Goal: Find specific page/section: Find specific page/section

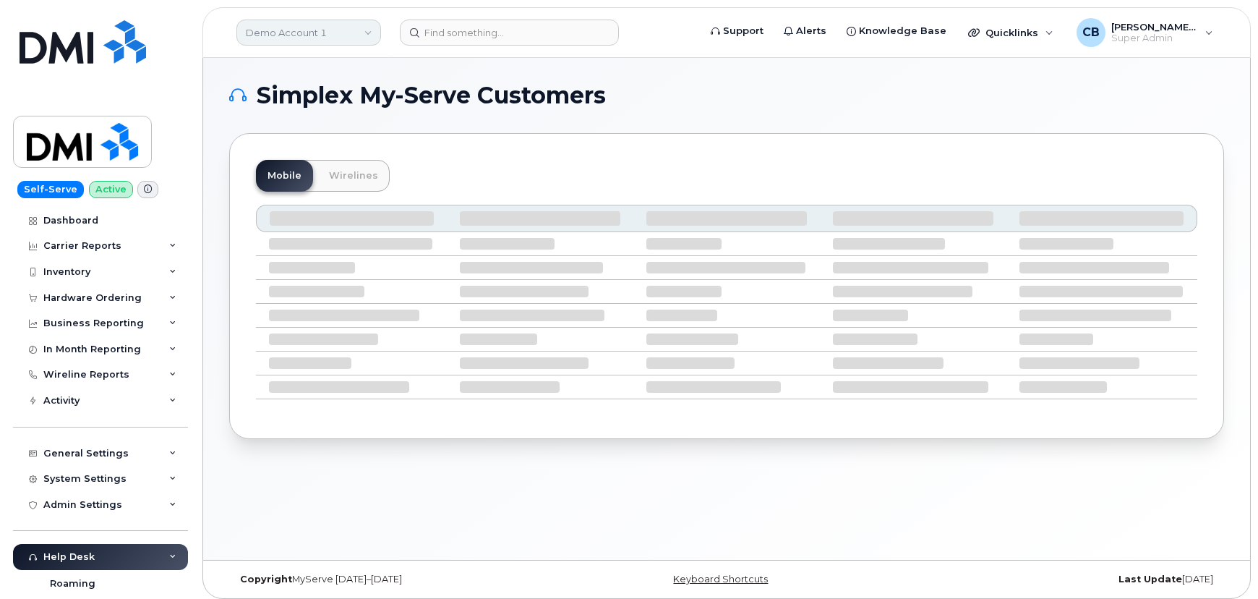
click at [297, 34] on link "Demo Account 1" at bounding box center [308, 33] width 145 height 26
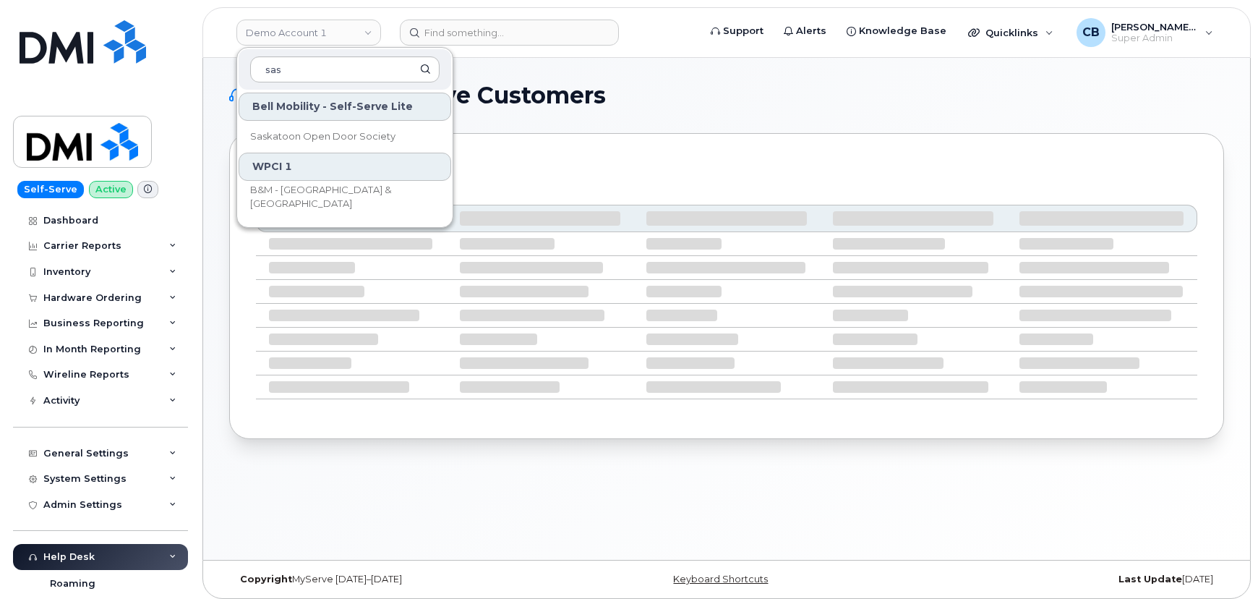
type input "sas"
click at [492, 38] on input at bounding box center [509, 33] width 219 height 26
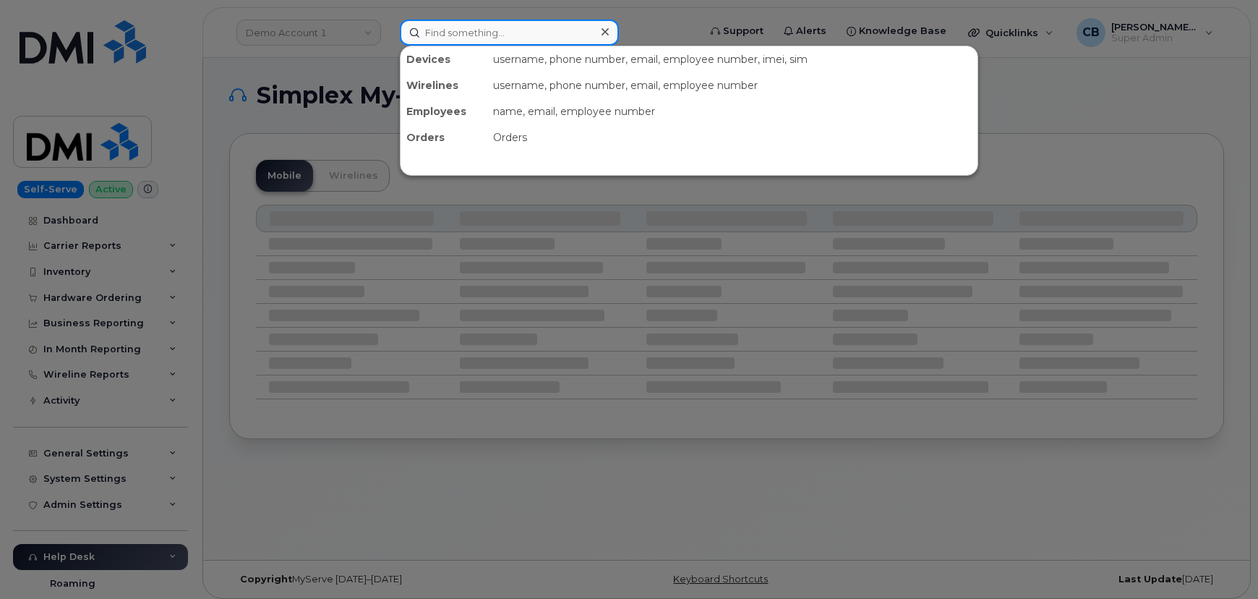
paste input "james strazisar"
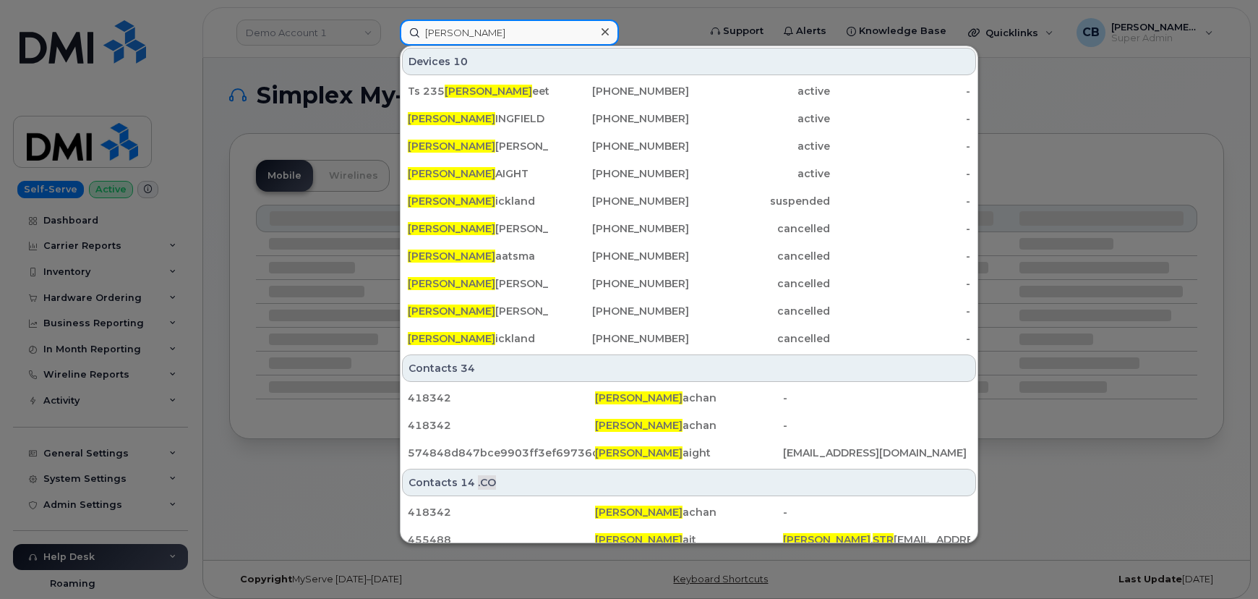
click at [480, 28] on input "james str" at bounding box center [509, 33] width 219 height 26
click at [479, 28] on input "james str" at bounding box center [509, 33] width 219 height 26
paste input "8142419172"
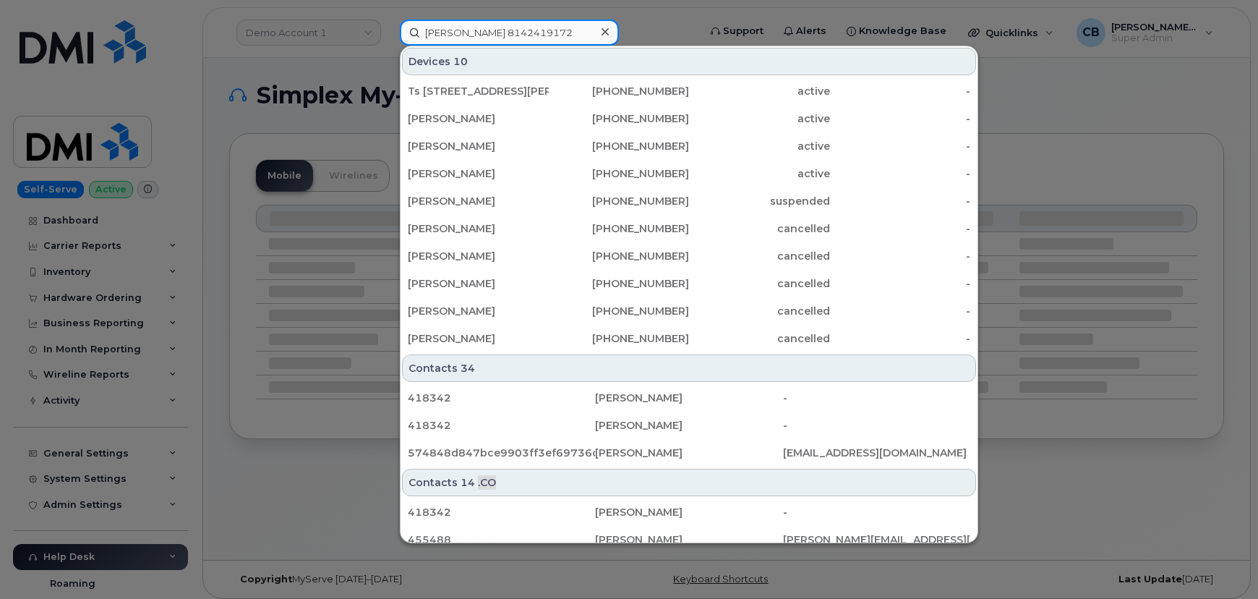
click at [479, 28] on input "james 8142419172" at bounding box center [509, 33] width 219 height 26
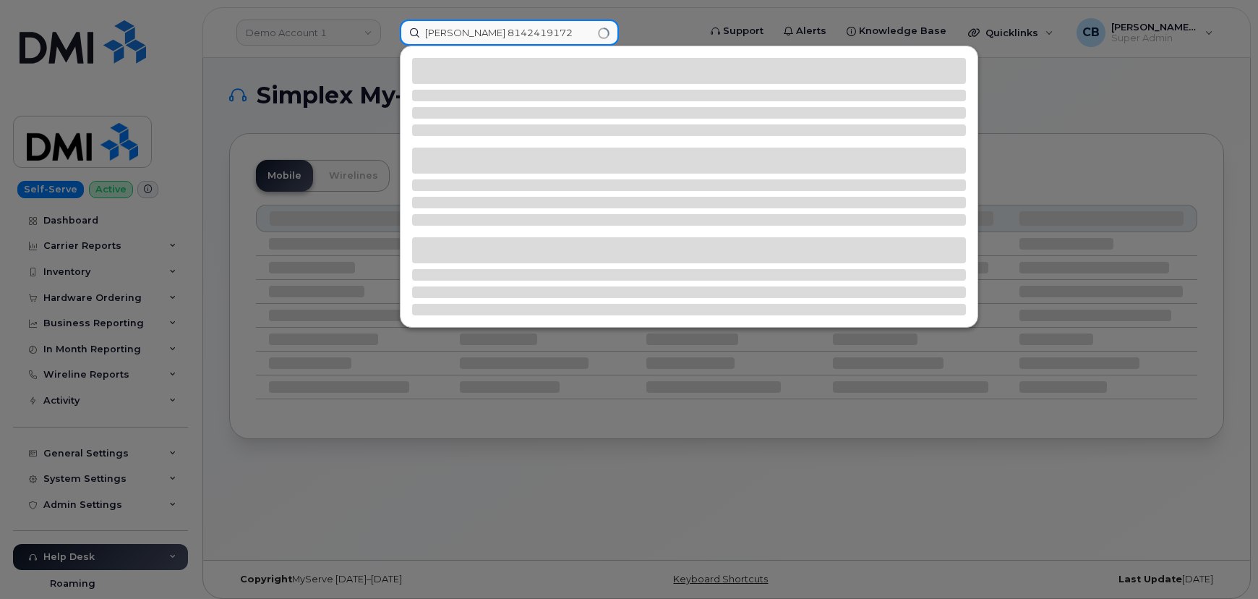
click at [479, 28] on input "james 8142419172" at bounding box center [509, 33] width 219 height 26
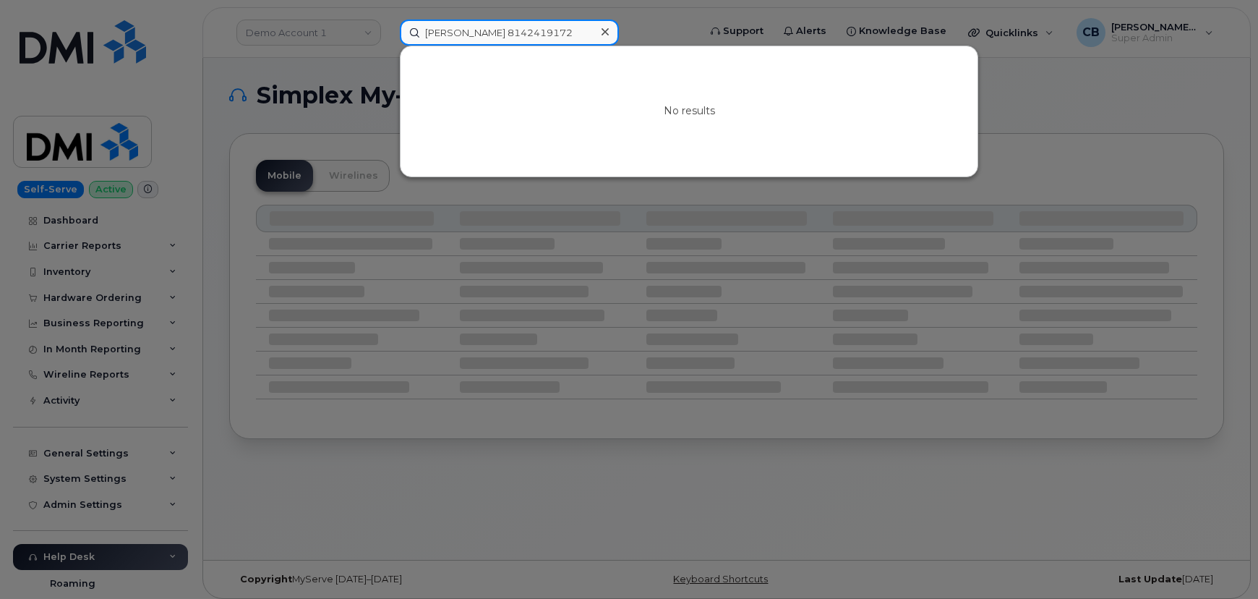
paste input
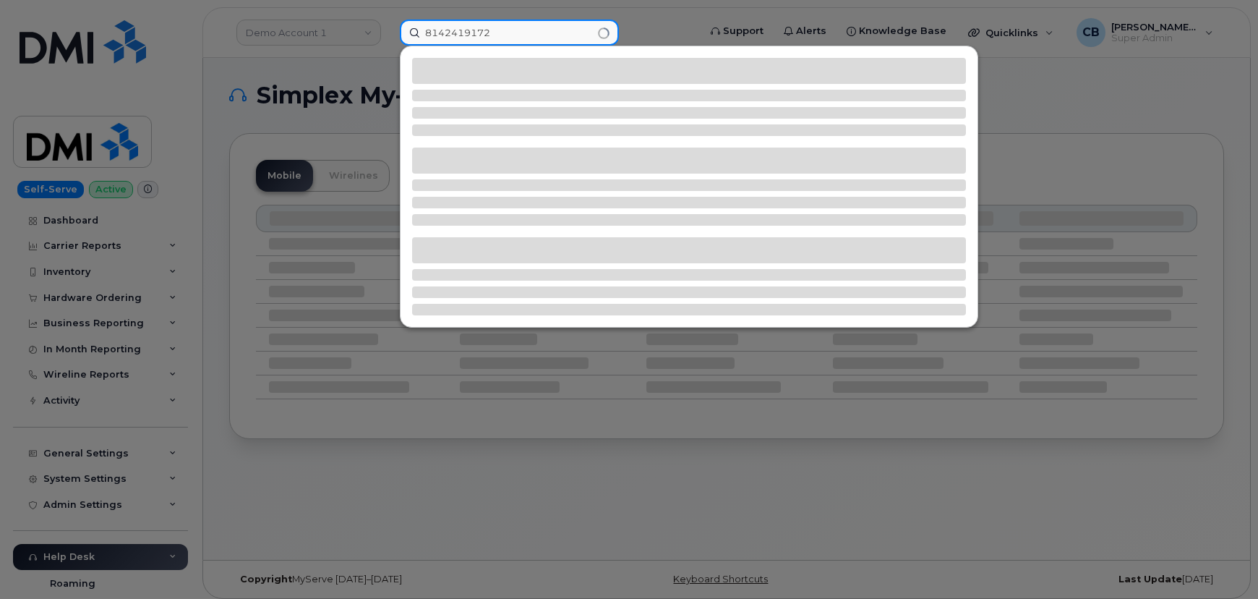
type input "8142419172"
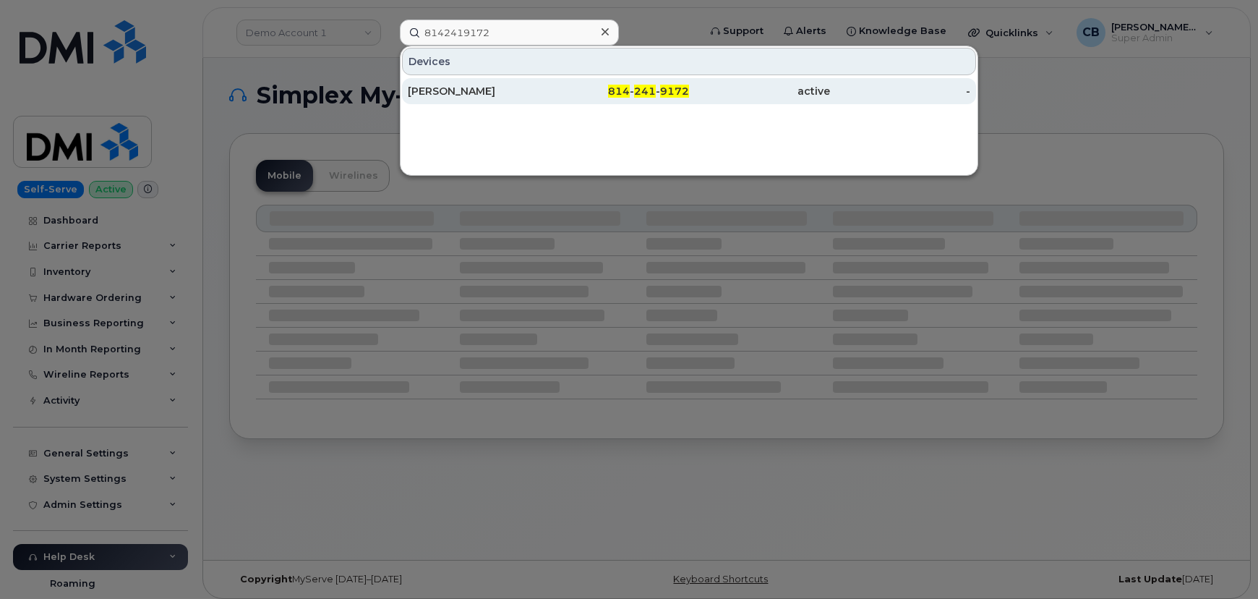
click at [487, 90] on div "[PERSON_NAME]" at bounding box center [478, 91] width 141 height 14
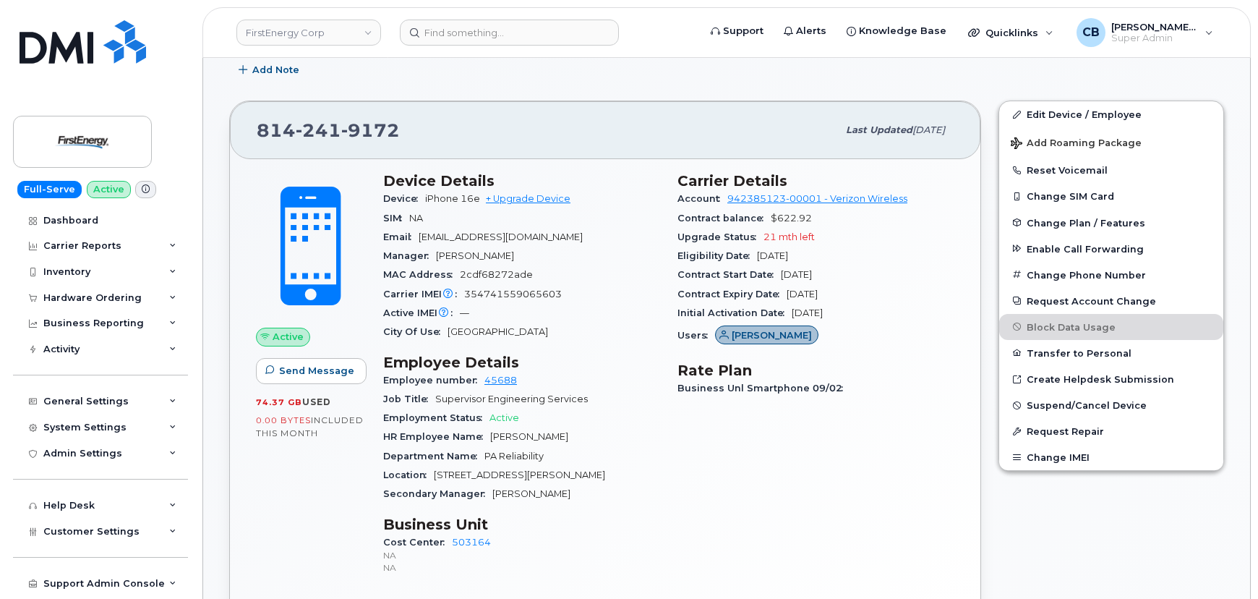
scroll to position [526, 0]
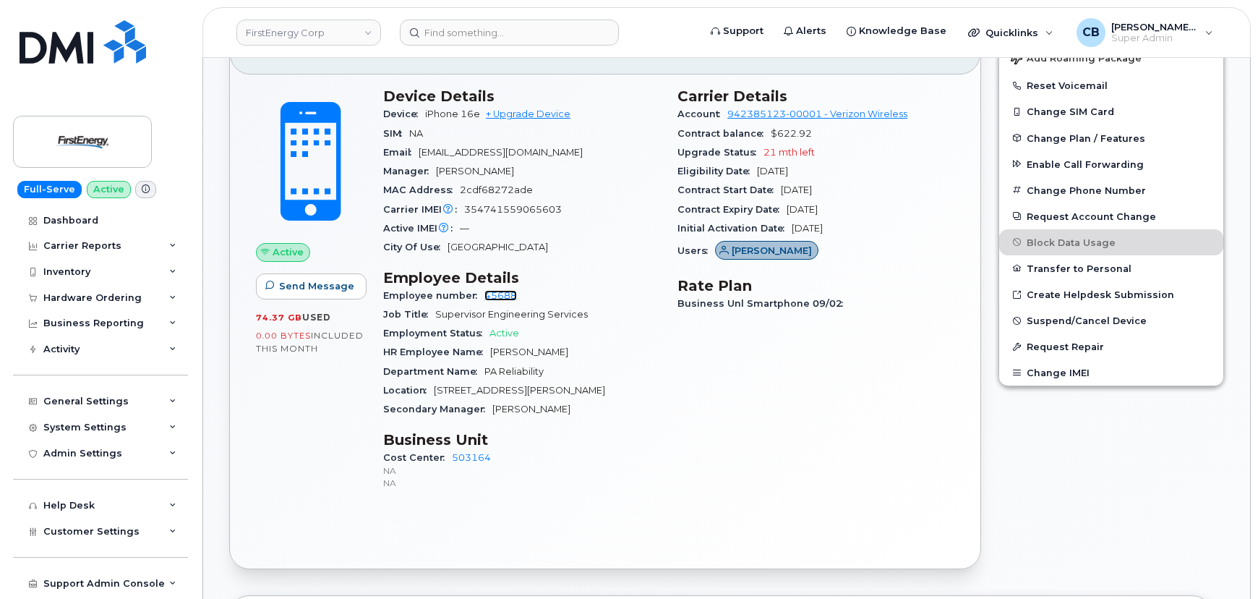
click at [500, 296] on link "45688" at bounding box center [500, 295] width 33 height 11
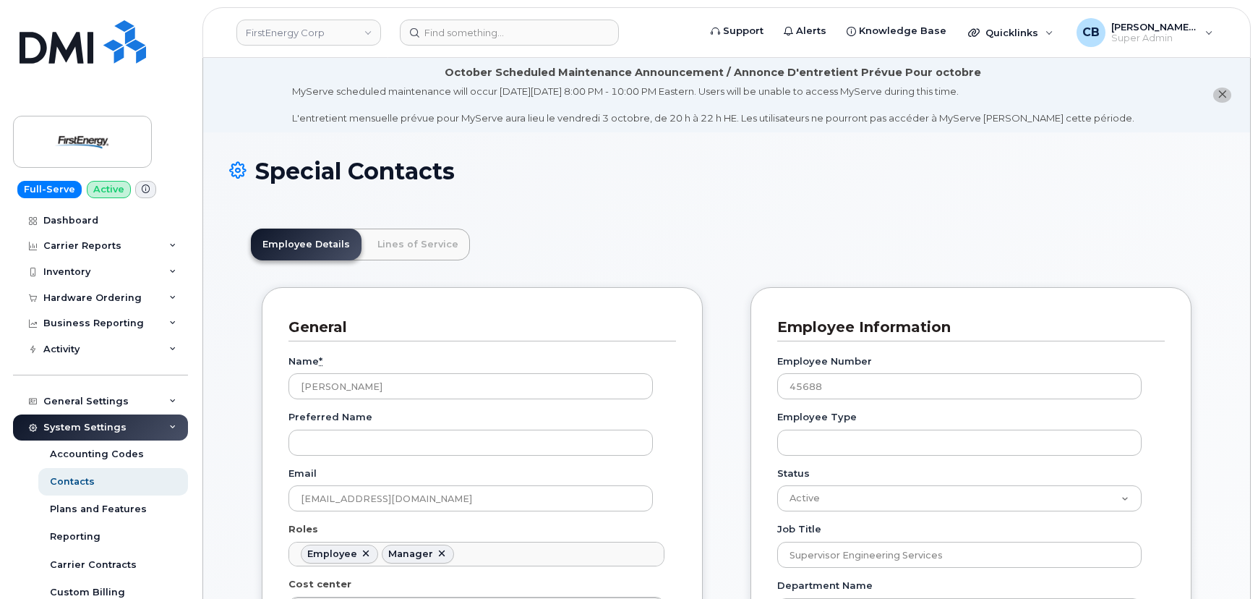
scroll to position [46, 0]
drag, startPoint x: 427, startPoint y: 498, endPoint x: 256, endPoint y: 500, distance: 170.6
